Goal: Navigation & Orientation: Find specific page/section

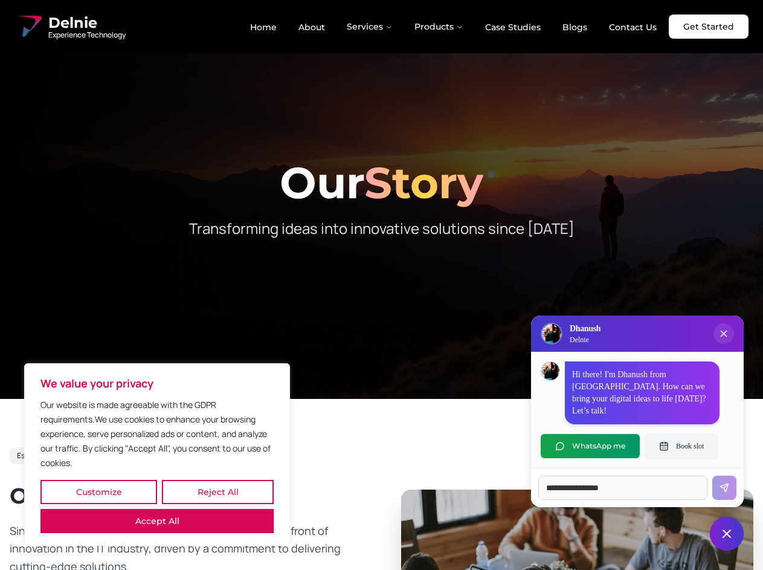
click at [99, 492] on button "Customize" at bounding box center [98, 492] width 117 height 24
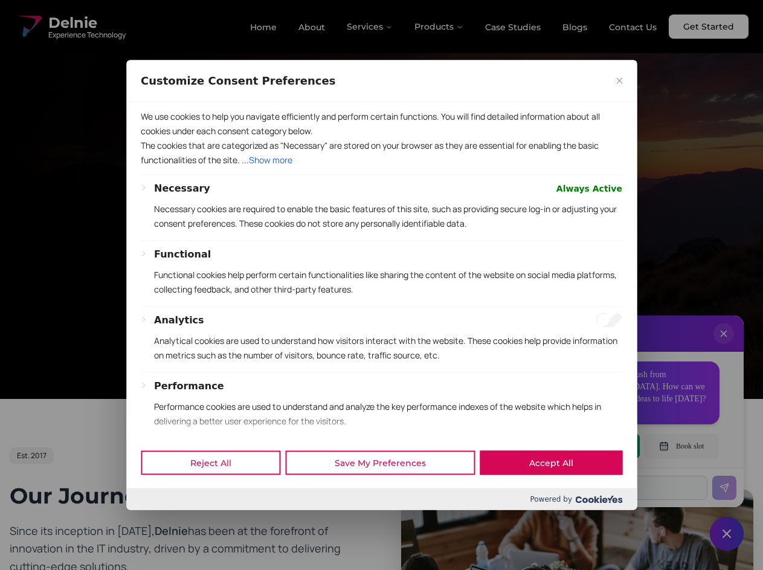
click at [218, 492] on div at bounding box center [381, 285] width 763 height 570
click at [157, 138] on p "We use cookies to help you navigate efficiently and perform certain functions. …" at bounding box center [382, 123] width 482 height 29
click at [381, 167] on p "The cookies that are categorized as "Necessary" are stored on your browser as t…" at bounding box center [382, 152] width 482 height 29
click at [371, 27] on div at bounding box center [381, 285] width 763 height 570
click at [439, 27] on div at bounding box center [381, 285] width 763 height 570
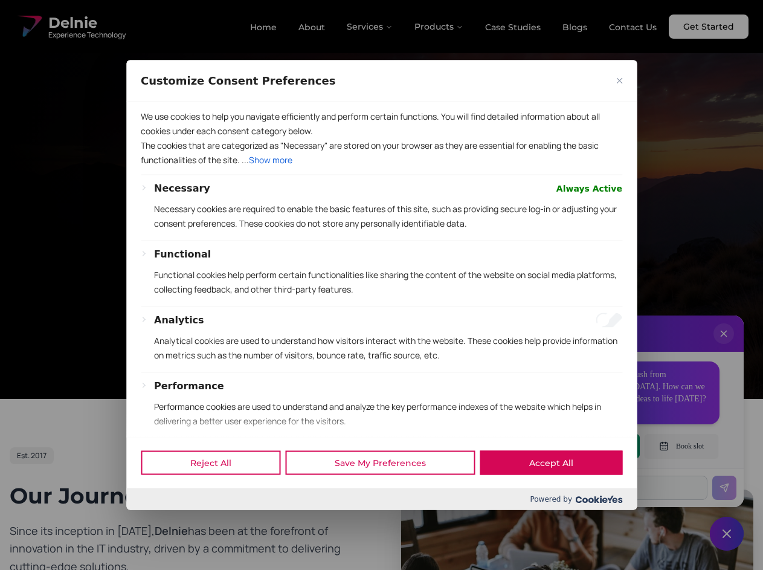
click at [724, 346] on div at bounding box center [381, 285] width 763 height 570
click at [591, 446] on div "Reject All Save My Preferences Accept All" at bounding box center [381, 462] width 511 height 51
click at [682, 446] on div at bounding box center [381, 285] width 763 height 570
click at [727, 534] on div at bounding box center [381, 285] width 763 height 570
